Goal: Check status: Check status

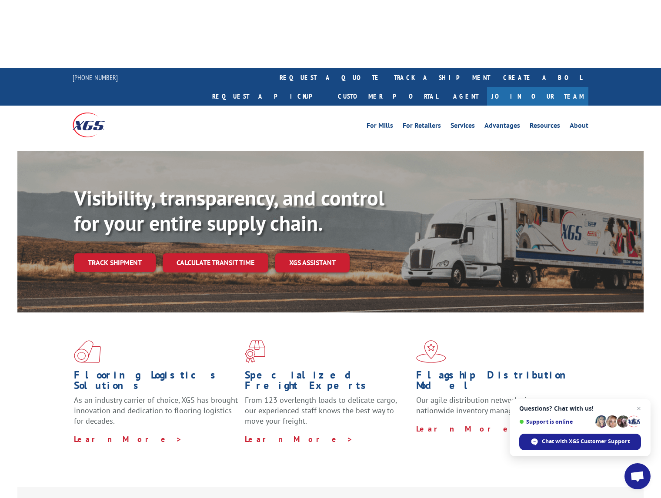
click at [387, 68] on link "track a shipment" at bounding box center [441, 77] width 109 height 19
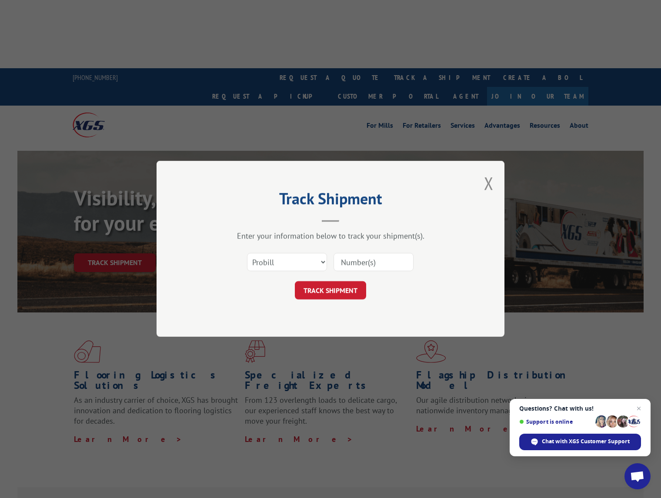
click at [360, 261] on input at bounding box center [374, 263] width 80 height 18
paste input "17554045"
type input "17554045"
click at [328, 291] on button "TRACK SHIPMENT" at bounding box center [330, 291] width 71 height 18
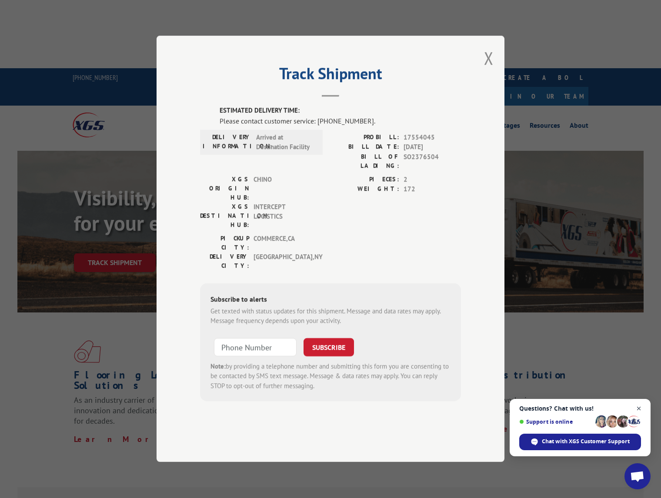
click at [640, 406] on span "Open chat" at bounding box center [639, 409] width 11 height 11
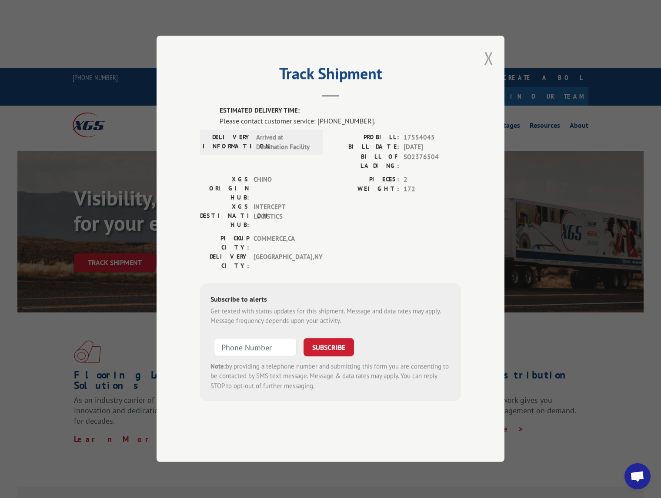
click at [484, 80] on div "Track Shipment ESTIMATED DELIVERY TIME: Please contact customer service: [PHONE…" at bounding box center [331, 249] width 348 height 427
drag, startPoint x: 491, startPoint y: 79, endPoint x: 519, endPoint y: 13, distance: 71.9
click at [491, 70] on button "Close modal" at bounding box center [489, 58] width 10 height 23
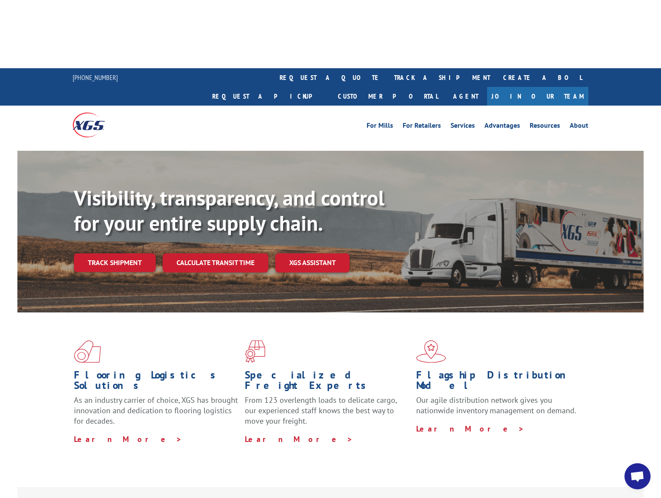
drag, startPoint x: 256, startPoint y: 28, endPoint x: 364, endPoint y: 0, distance: 111.5
click at [256, 106] on div "For [PERSON_NAME] For Retailers Services Advantages Resources About For [PERSON…" at bounding box center [331, 125] width 516 height 39
